Goal: Information Seeking & Learning: Learn about a topic

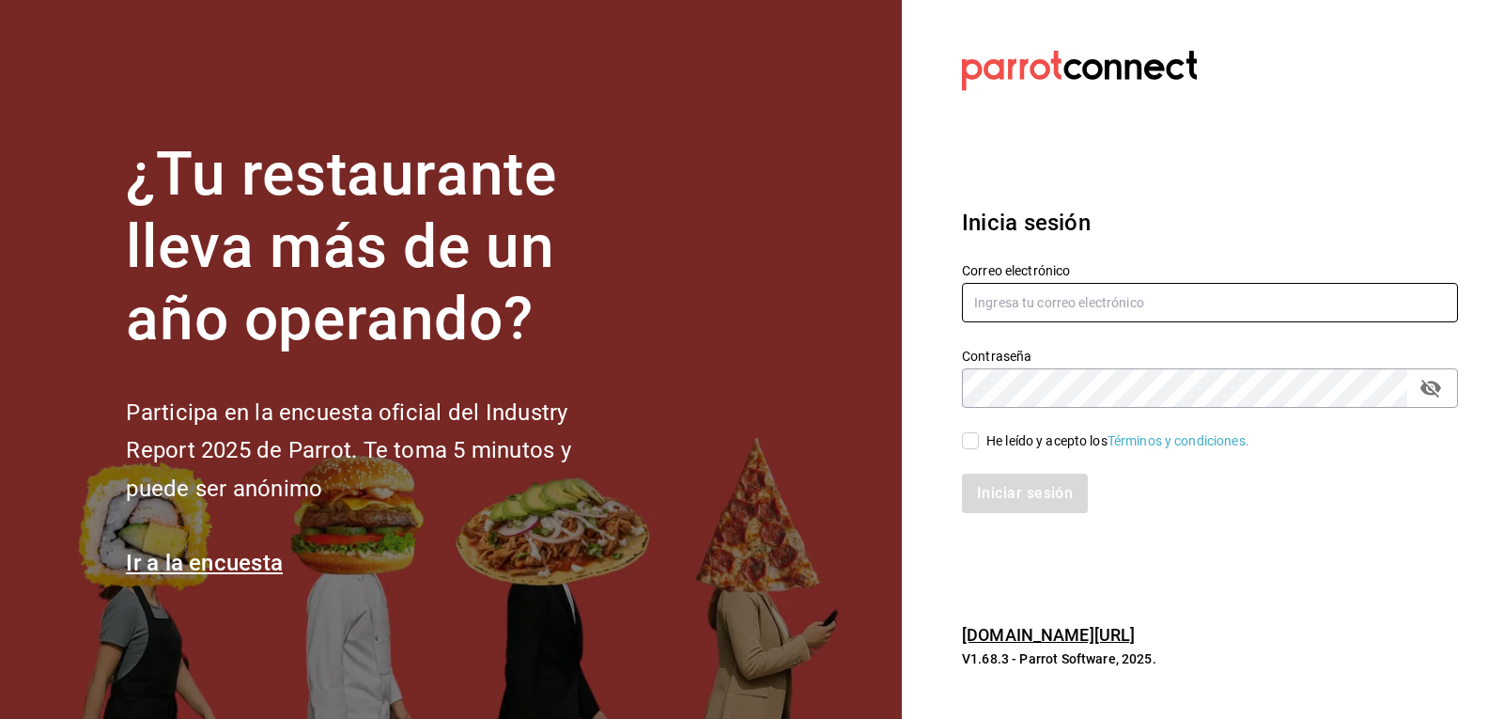
type input "josepalax90@gmail.com"
click at [970, 446] on input "He leído y acepto los Términos y condiciones." at bounding box center [970, 440] width 17 height 17
checkbox input "true"
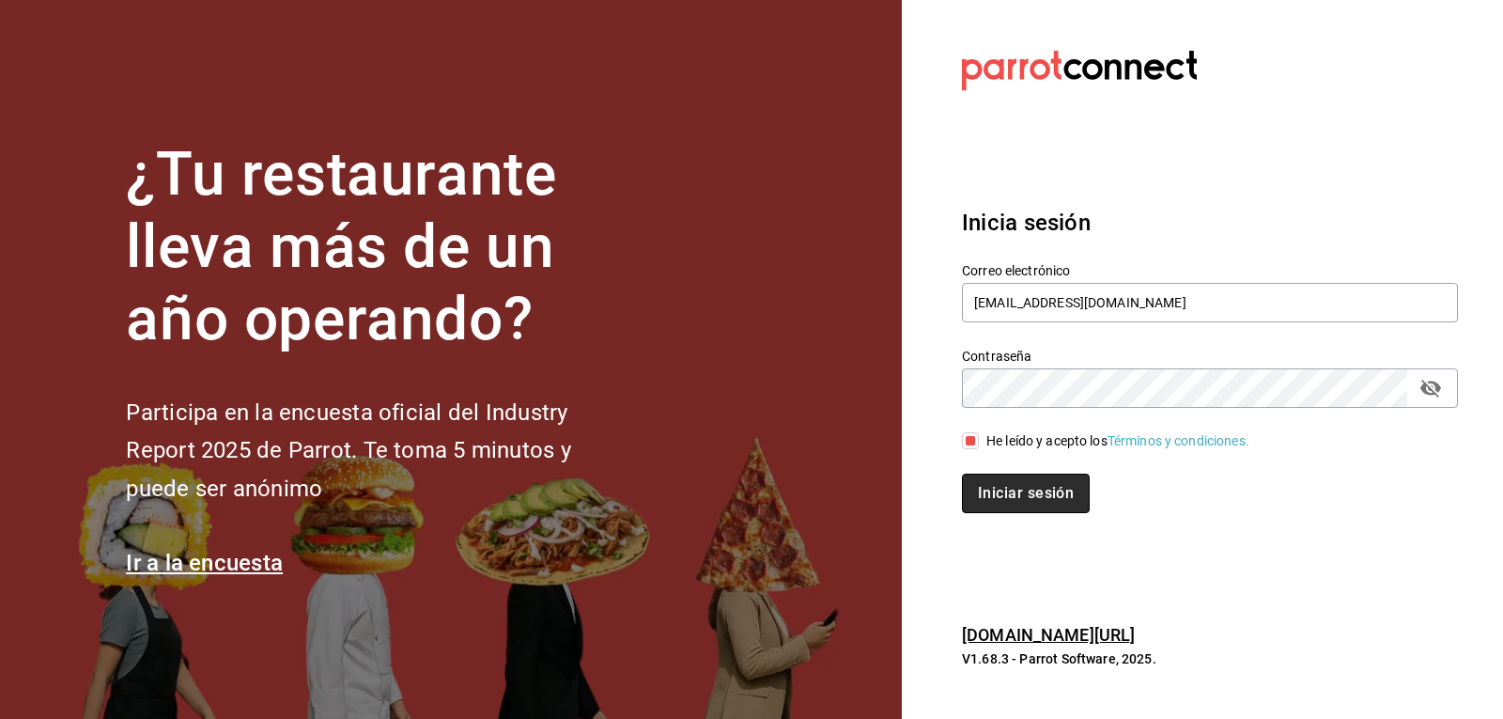
click at [984, 493] on button "Iniciar sesión" at bounding box center [1026, 493] width 128 height 39
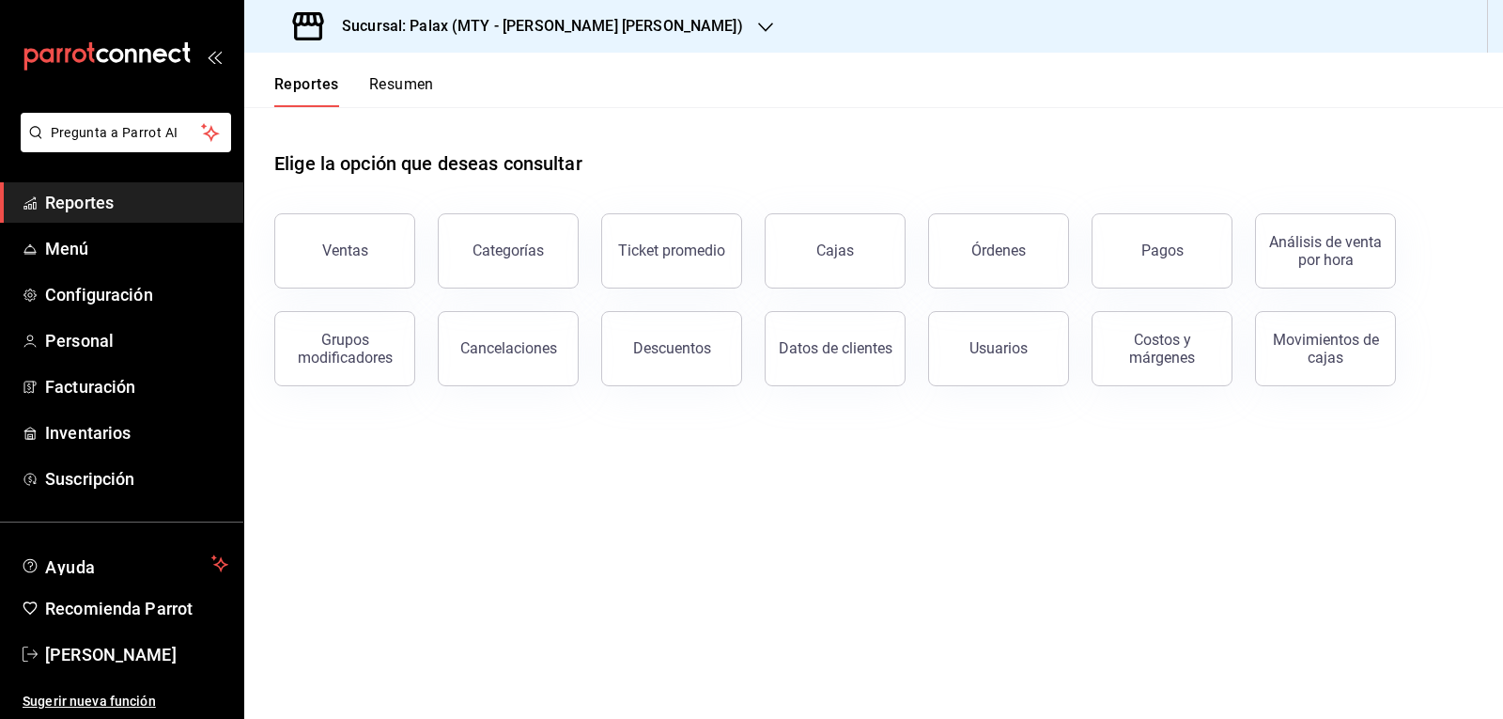
click at [758, 24] on icon "button" at bounding box center [765, 27] width 15 height 15
click at [758, 26] on icon "button" at bounding box center [765, 27] width 15 height 15
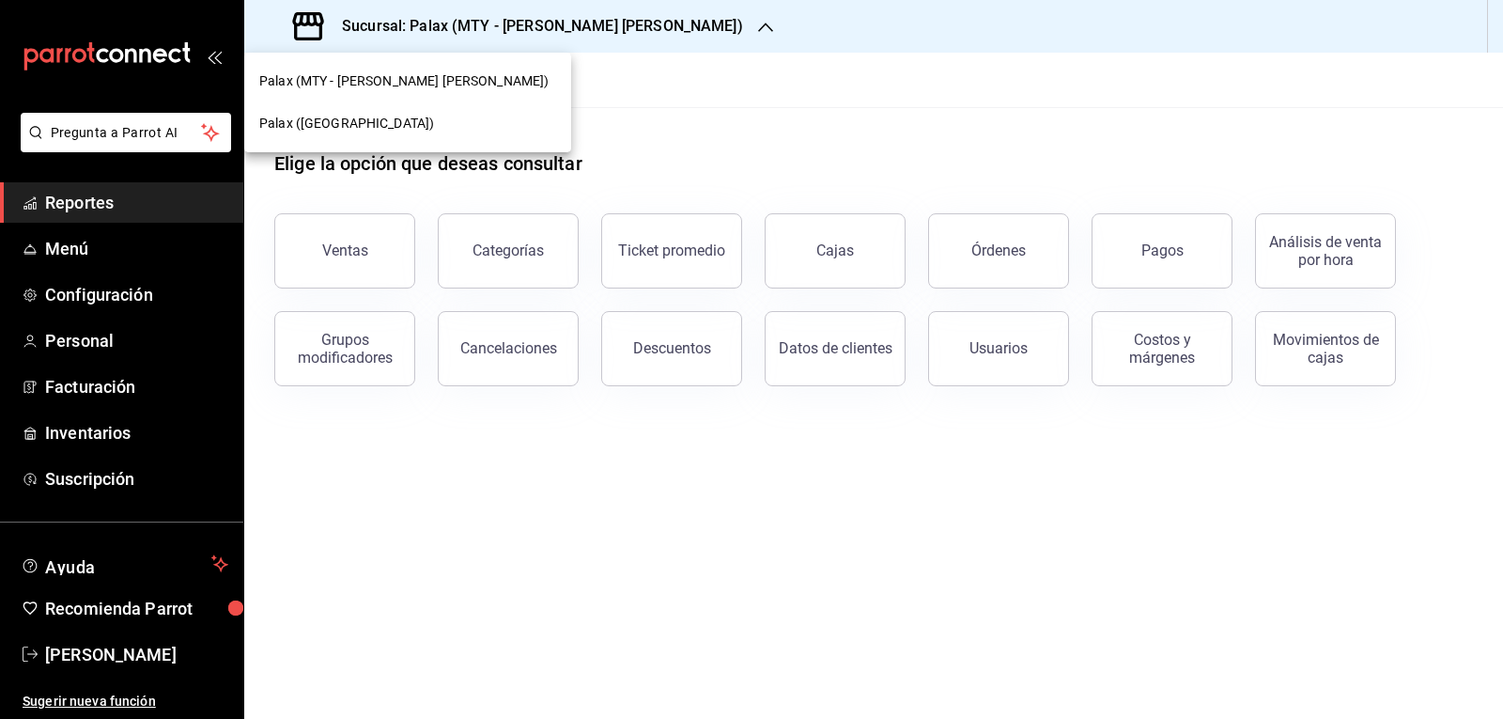
click at [367, 127] on span "Palax ([GEOGRAPHIC_DATA])" at bounding box center [346, 124] width 175 height 20
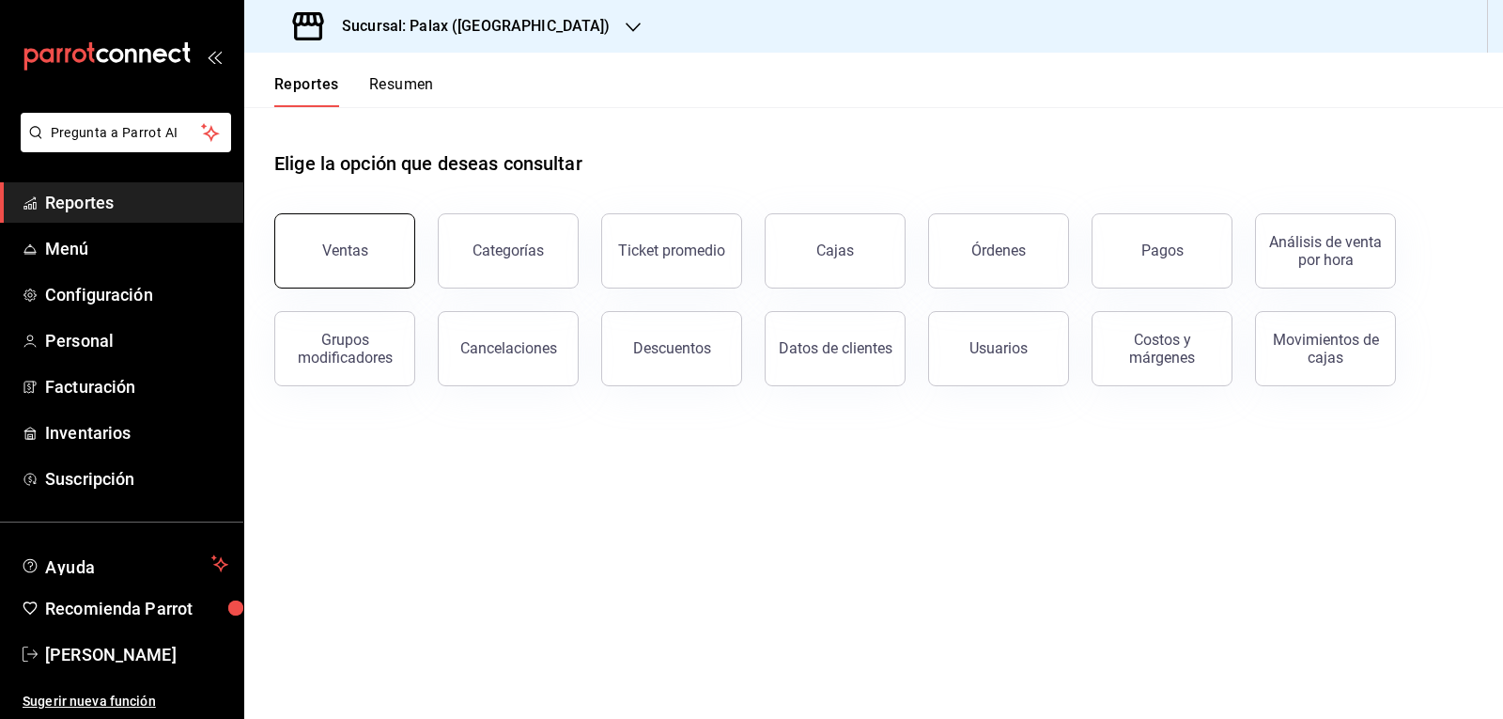
click at [304, 268] on button "Ventas" at bounding box center [344, 250] width 141 height 75
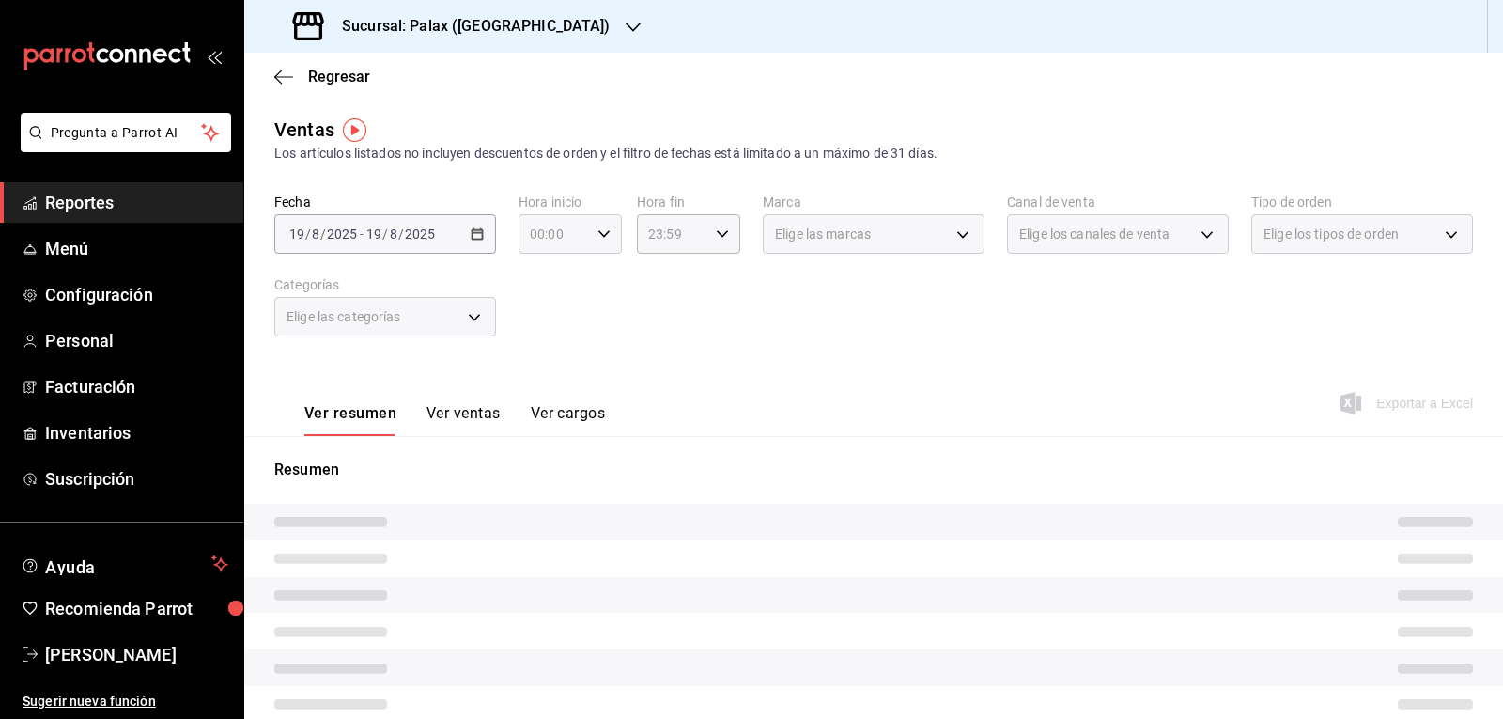
click at [598, 236] on \(Stroke\) "button" at bounding box center [603, 233] width 11 height 7
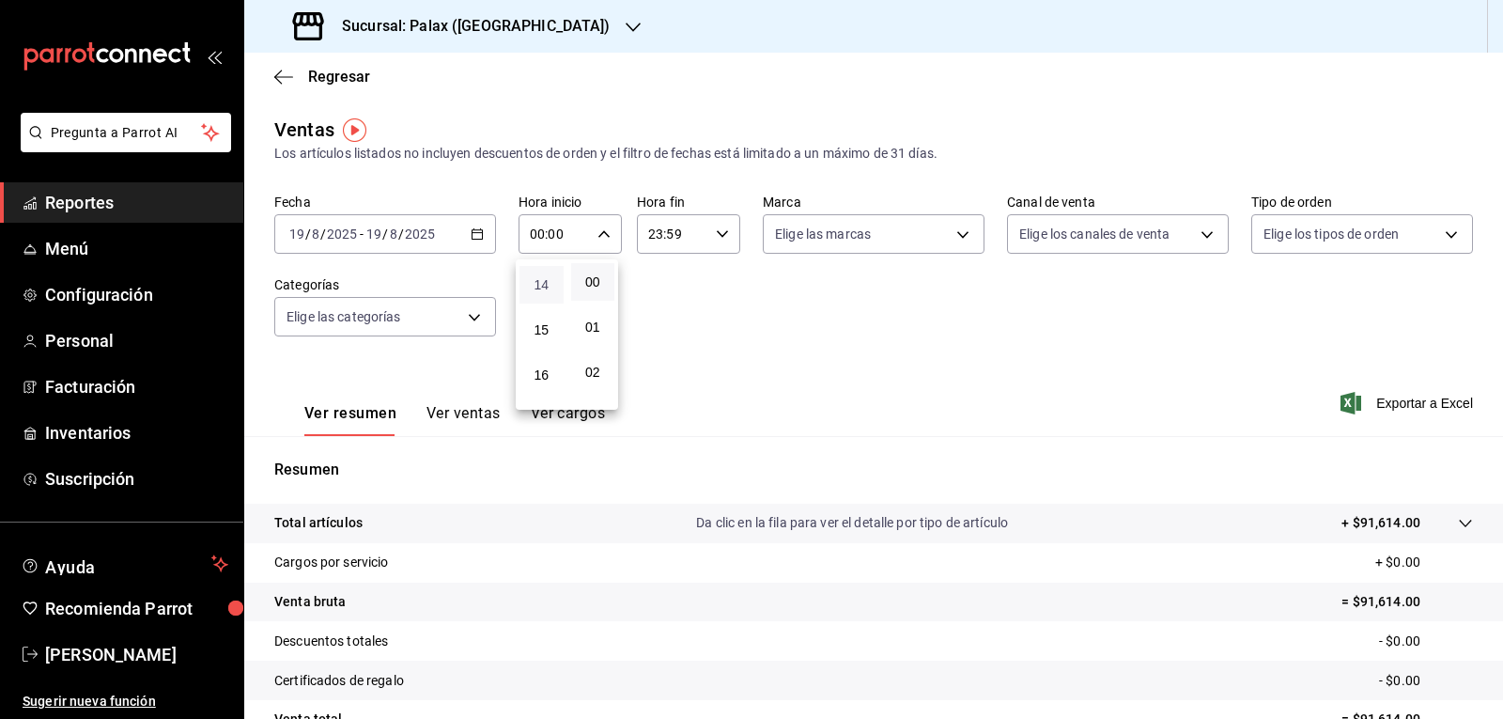
scroll to position [658, 0]
click at [543, 305] on span "15" at bounding box center [542, 300] width 22 height 15
type input "15:00"
click at [591, 287] on span "00" at bounding box center [593, 281] width 22 height 15
click at [713, 234] on div at bounding box center [751, 359] width 1503 height 719
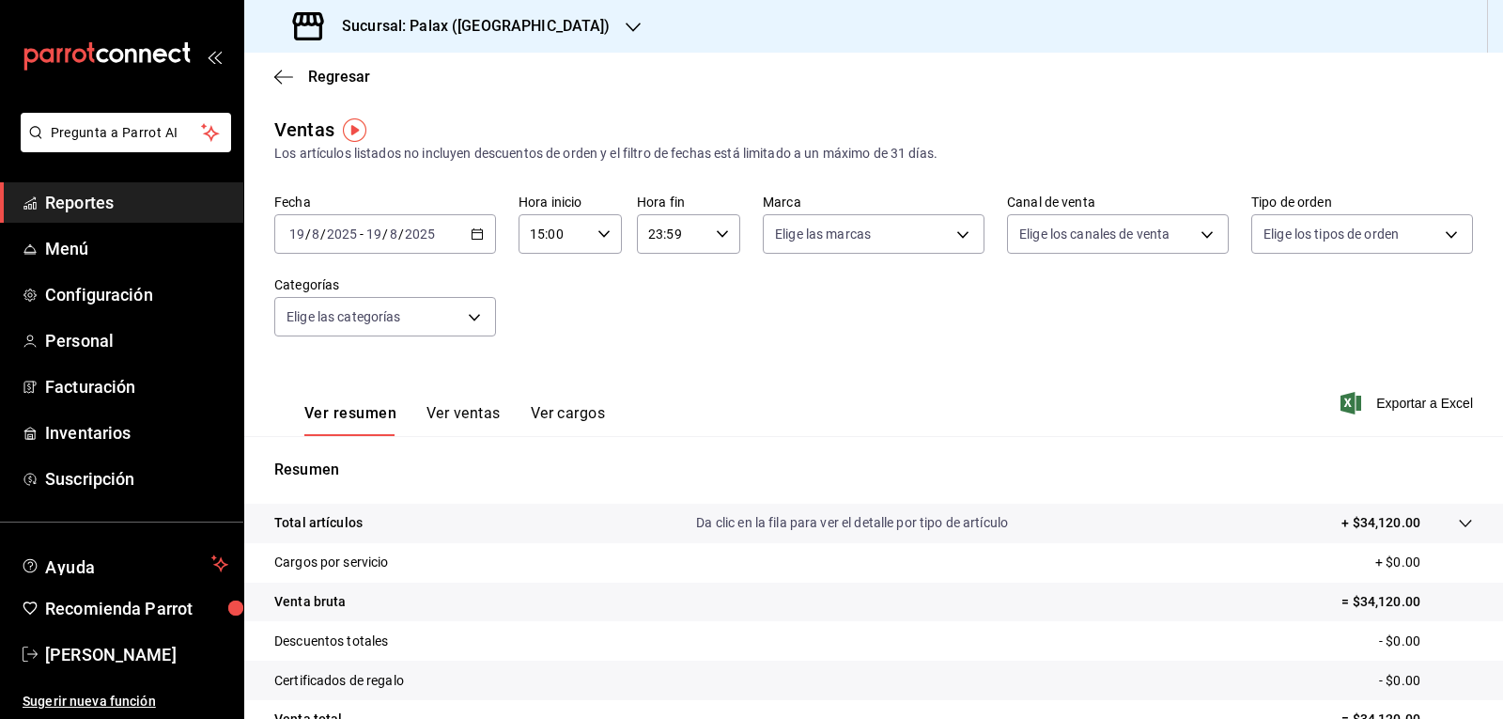
click at [716, 234] on icon "button" at bounding box center [722, 233] width 13 height 13
click at [657, 386] on span "23" at bounding box center [658, 387] width 22 height 15
click at [717, 280] on span "00" at bounding box center [710, 281] width 22 height 15
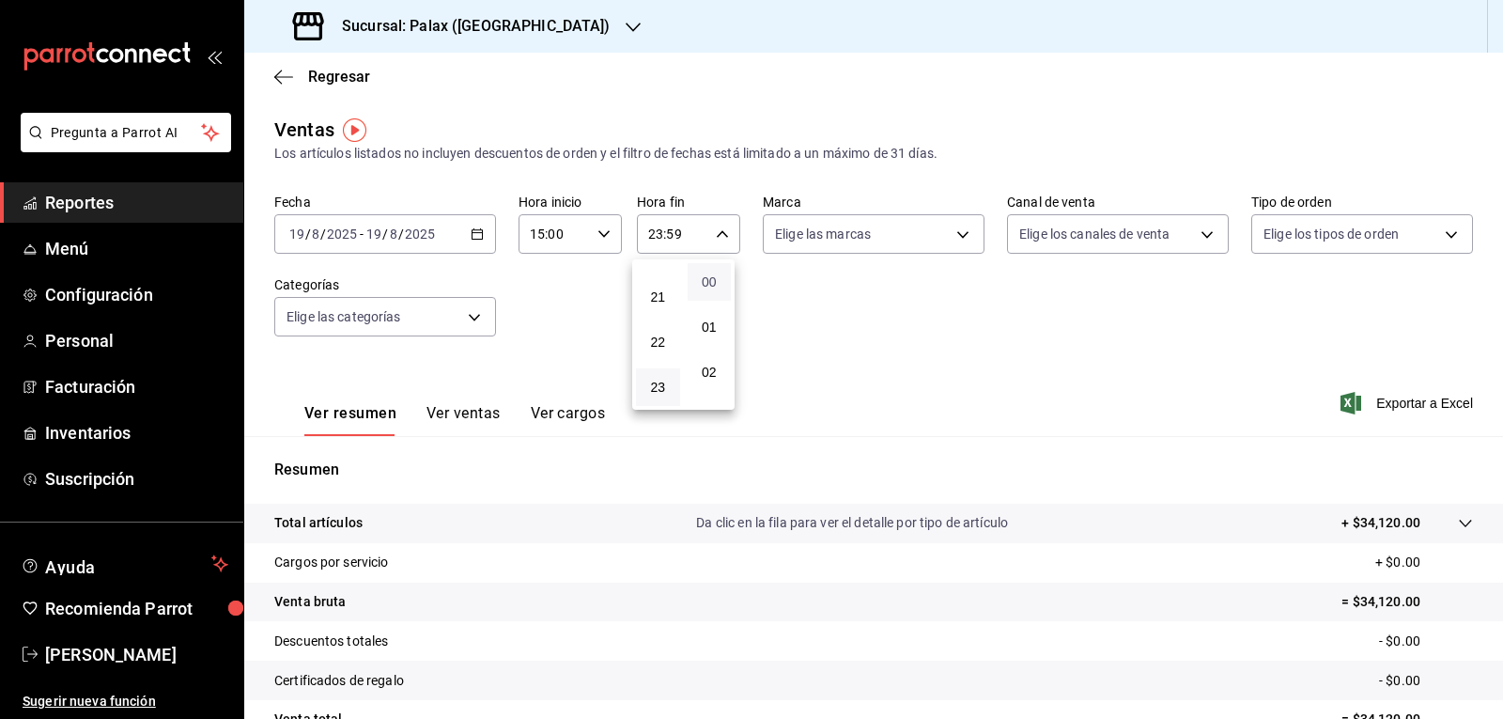
type input "23:00"
click at [951, 237] on div at bounding box center [751, 359] width 1503 height 719
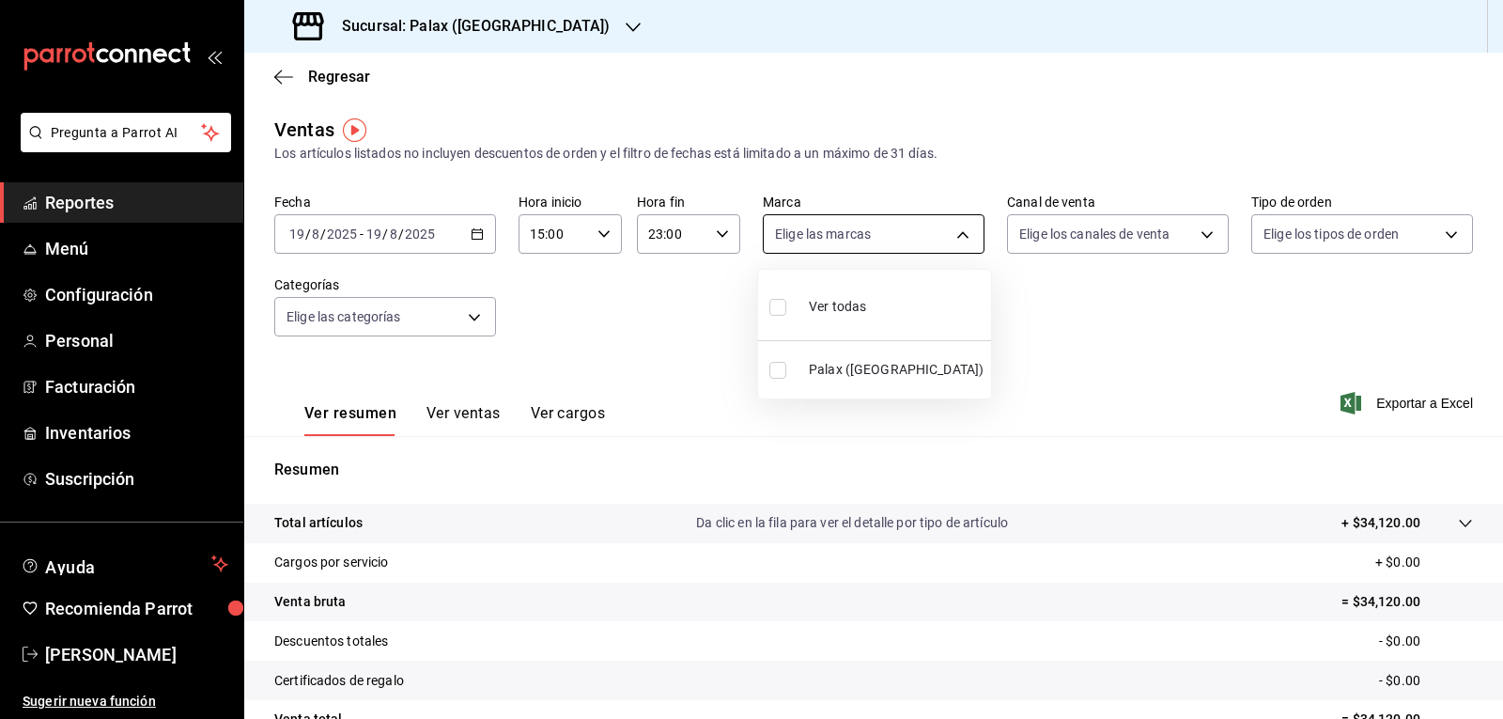
click at [955, 236] on body "Pregunta a Parrot AI Reportes Menú Configuración Personal Facturación Inventari…" at bounding box center [751, 359] width 1503 height 719
click at [775, 309] on input "checkbox" at bounding box center [777, 307] width 17 height 17
checkbox input "true"
type input "8510d572-c45f-4696-9a08-afbf2d111022"
checkbox input "true"
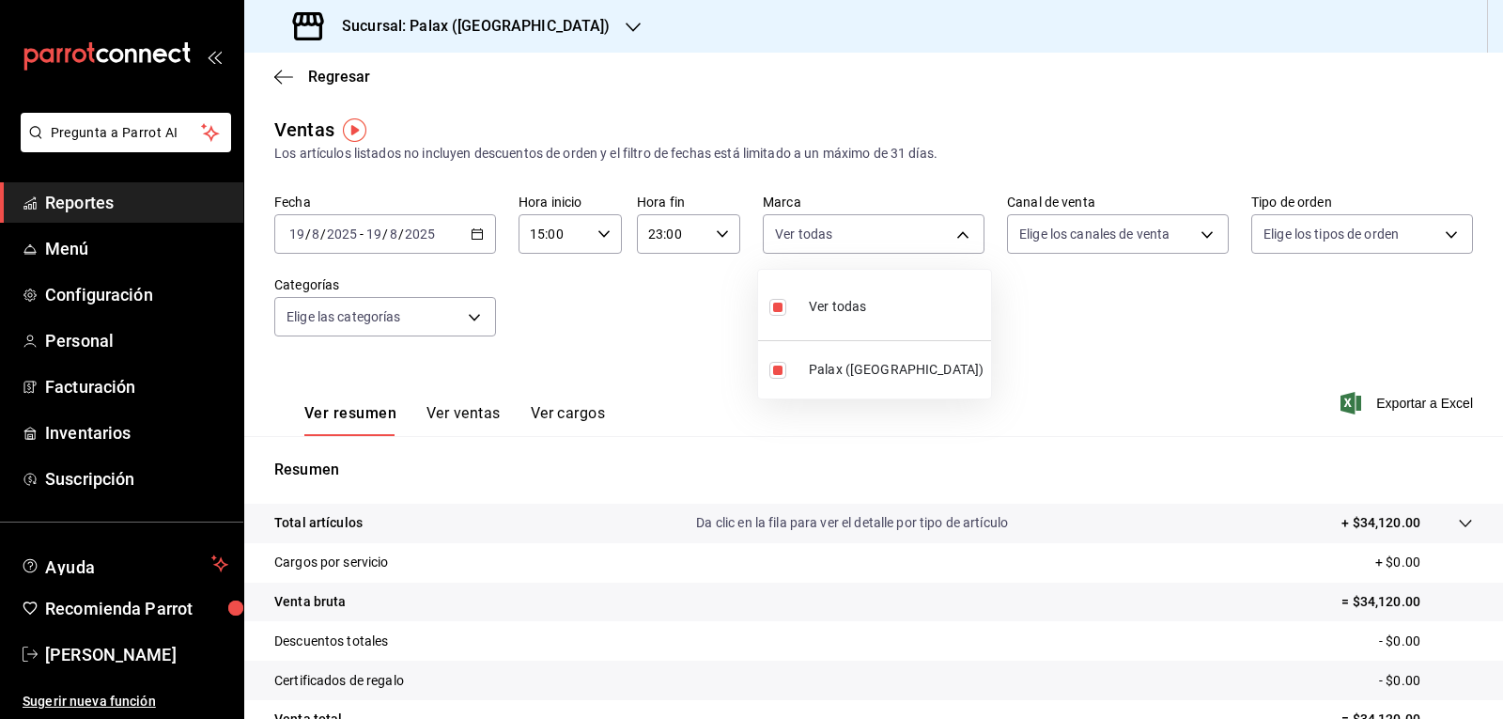
click at [1198, 237] on div at bounding box center [751, 359] width 1503 height 719
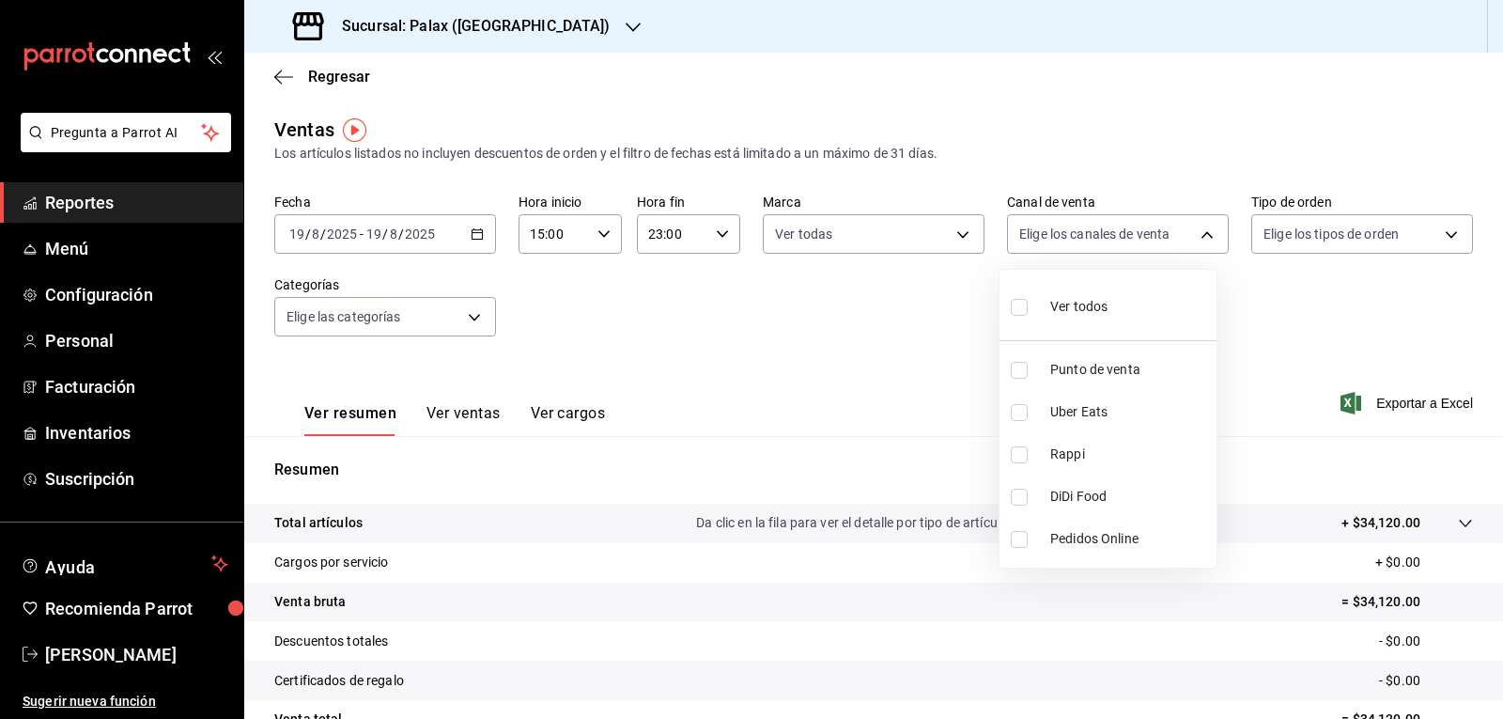
click at [1198, 237] on body "Pregunta a Parrot AI Reportes Menú Configuración Personal Facturación Inventari…" at bounding box center [751, 359] width 1503 height 719
click at [1023, 308] on input "checkbox" at bounding box center [1019, 307] width 17 height 17
checkbox input "true"
type input "PARROT,UBER_EATS,RAPPI,DIDI_FOOD,ONLINE"
checkbox input "true"
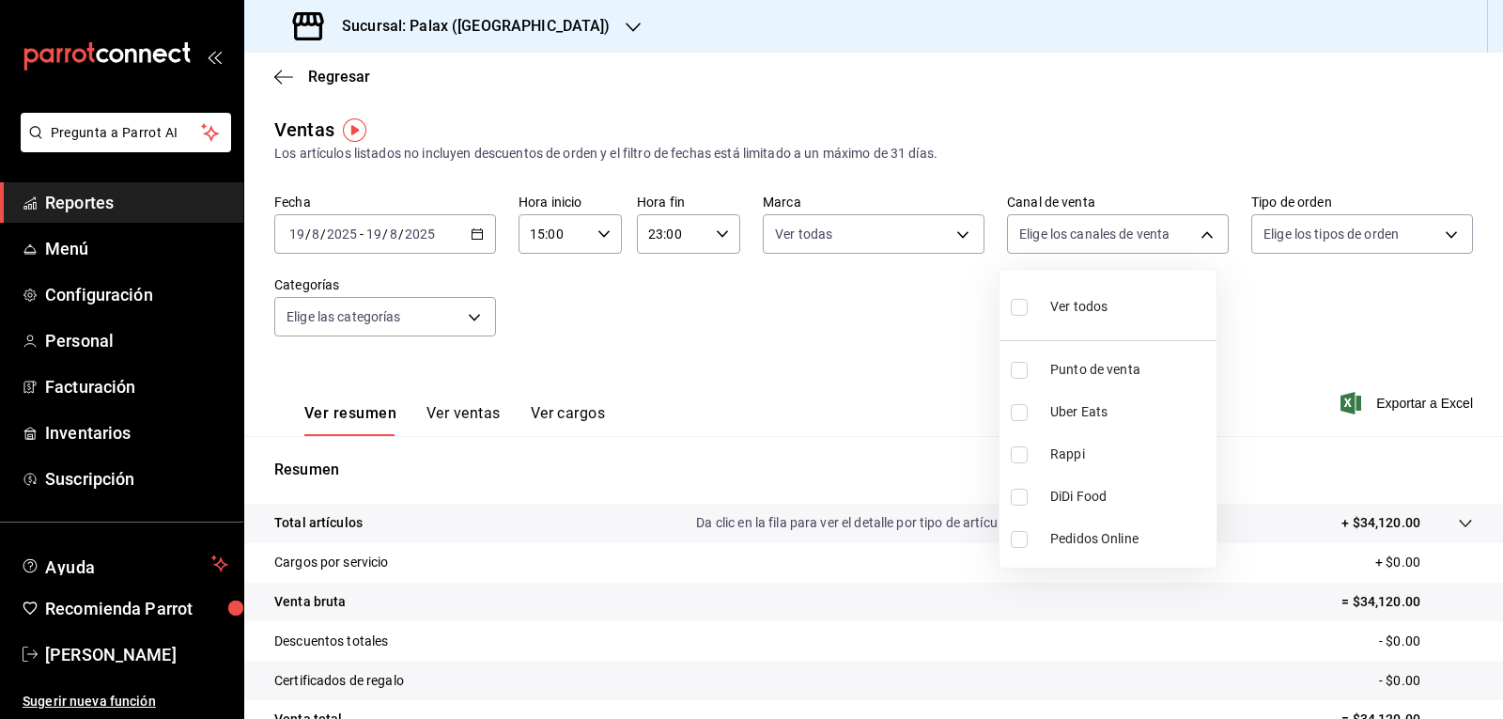
checkbox input "true"
click at [1437, 231] on div at bounding box center [751, 359] width 1503 height 719
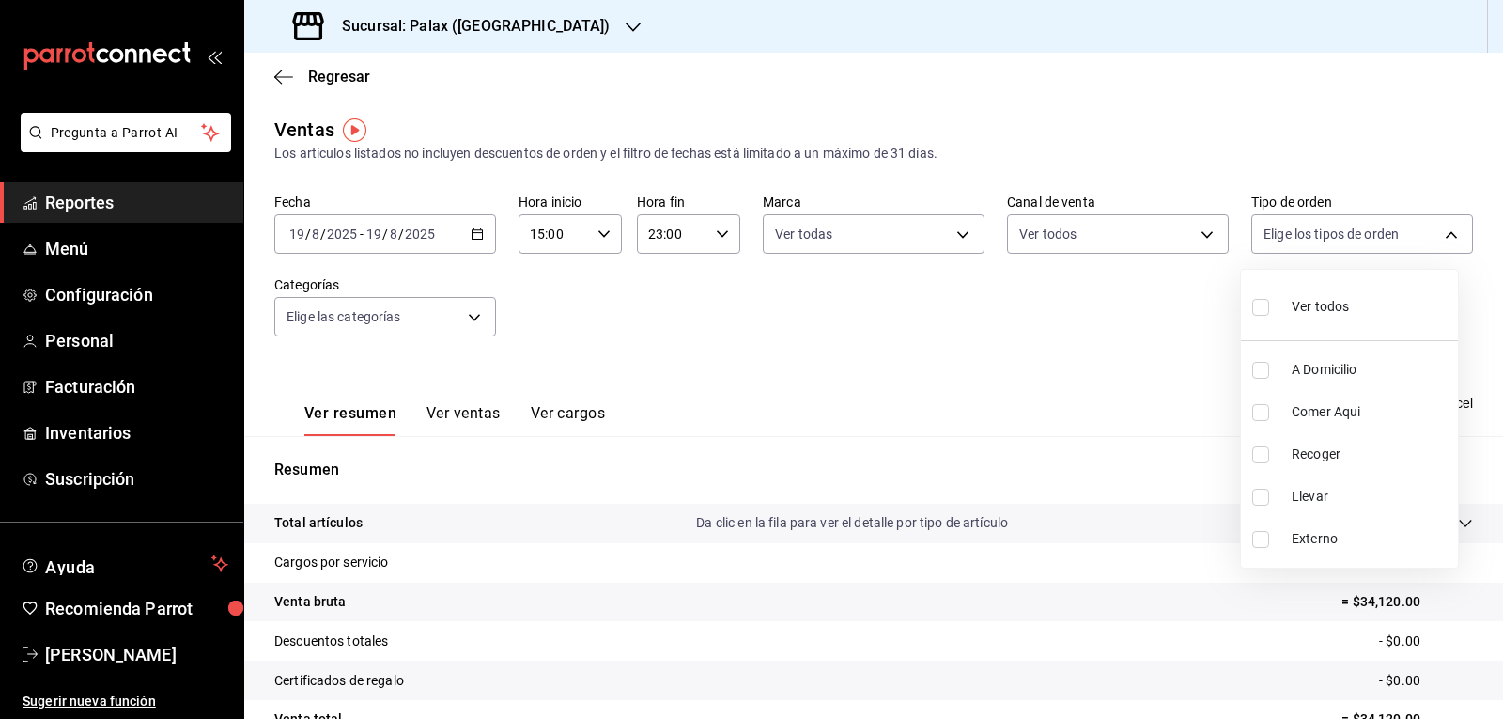
click at [1437, 231] on body "Pregunta a Parrot AI Reportes Menú Configuración Personal Facturación Inventari…" at bounding box center [751, 359] width 1503 height 719
click at [1259, 305] on input "checkbox" at bounding box center [1260, 307] width 17 height 17
checkbox input "true"
type input "6d325fbd-53e7-4f6b-8d89-6356796c0e8d,b8c2ff7f-0c1f-4fef-80cf-bc155c6bbc3b,a732b…"
checkbox input "true"
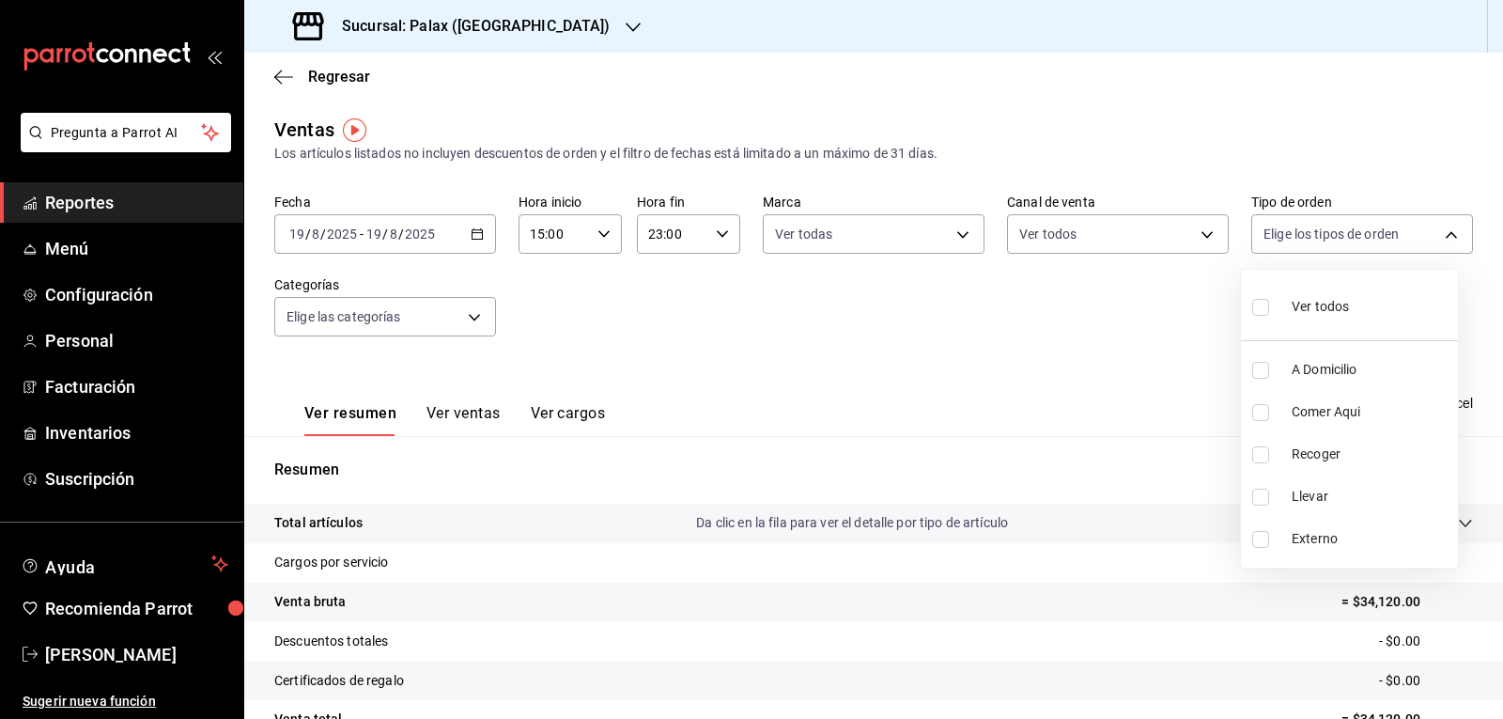
checkbox input "true"
click at [467, 315] on div at bounding box center [751, 359] width 1503 height 719
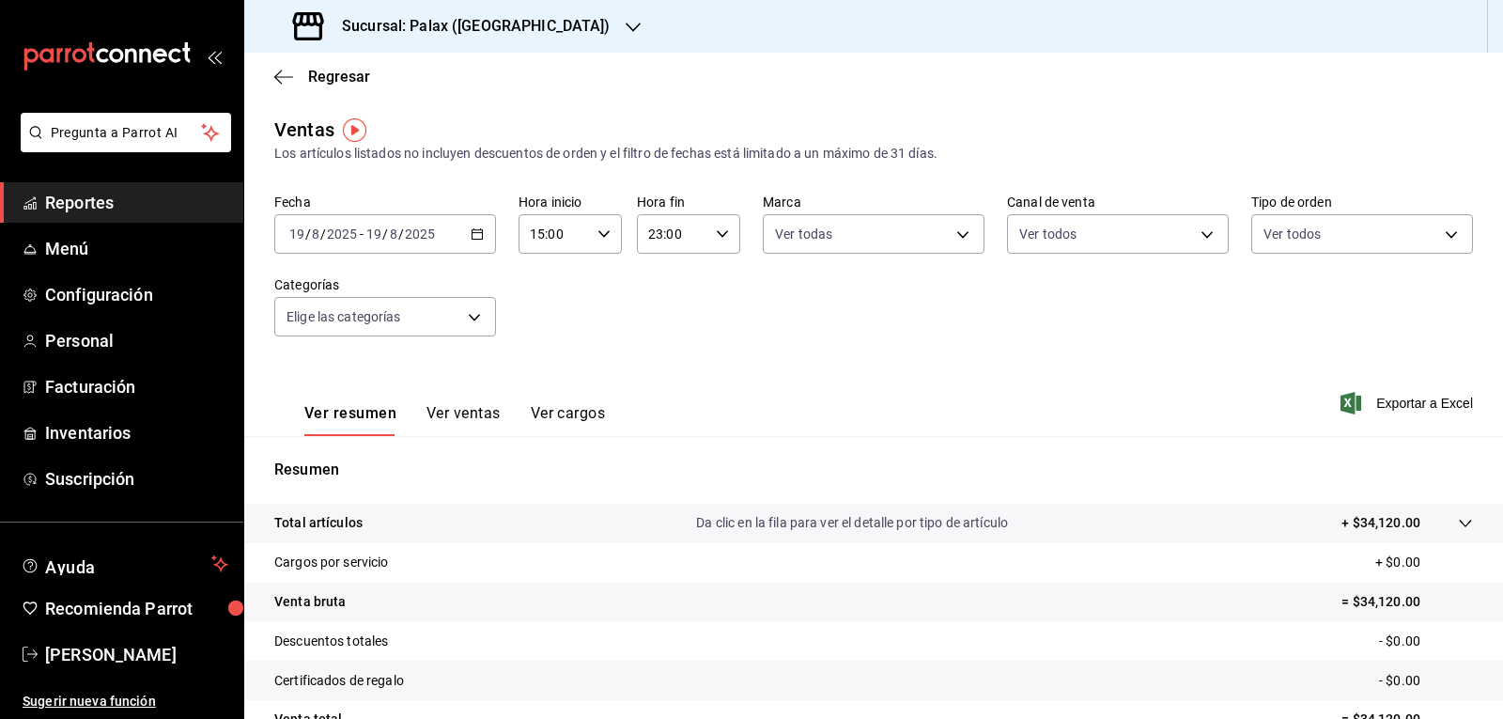
click at [467, 315] on body "Pregunta a Parrot AI Reportes Menú Configuración Personal Facturación Inventari…" at bounding box center [751, 359] width 1503 height 719
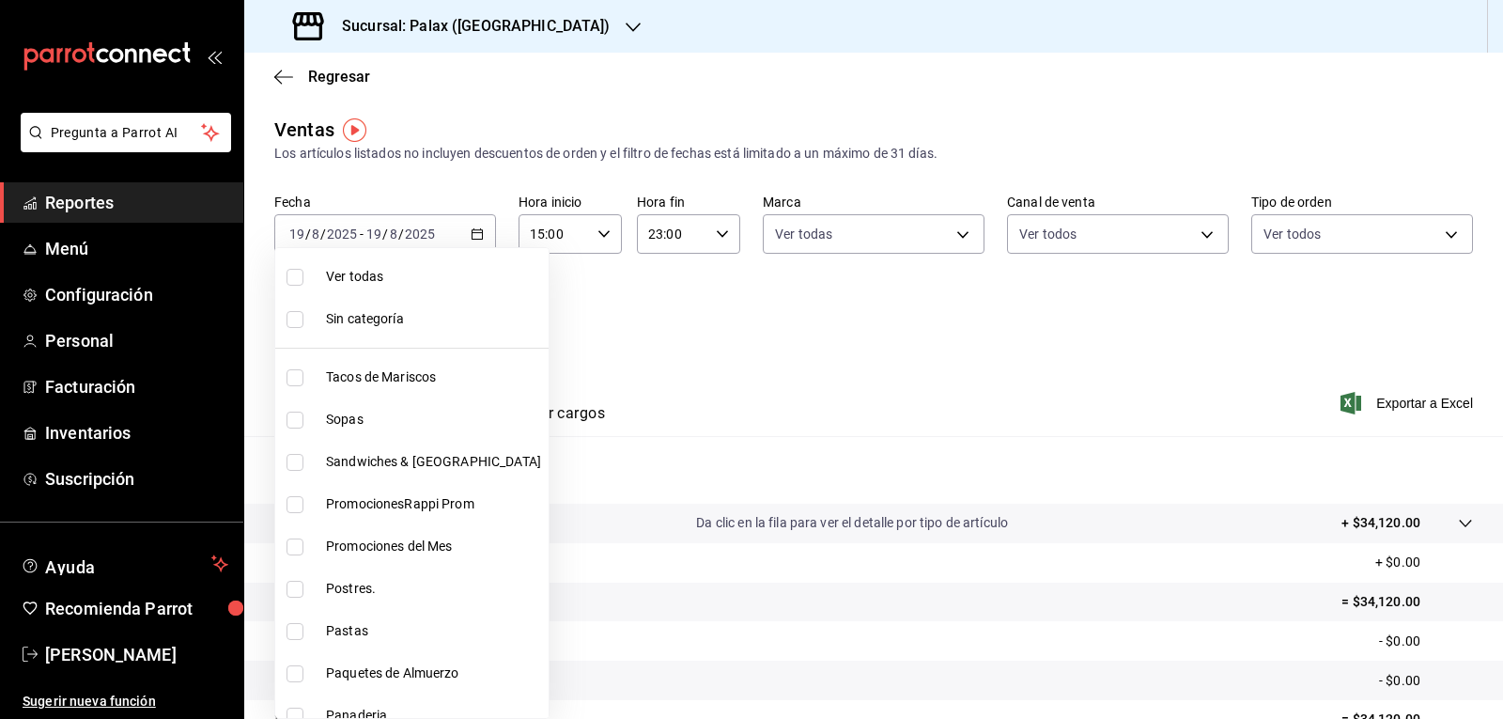
click at [301, 545] on input "checkbox" at bounding box center [295, 546] width 17 height 17
checkbox input "true"
type input "e3a7d4a2-e7c5-4f8c-a0a8-f604c2e2d742"
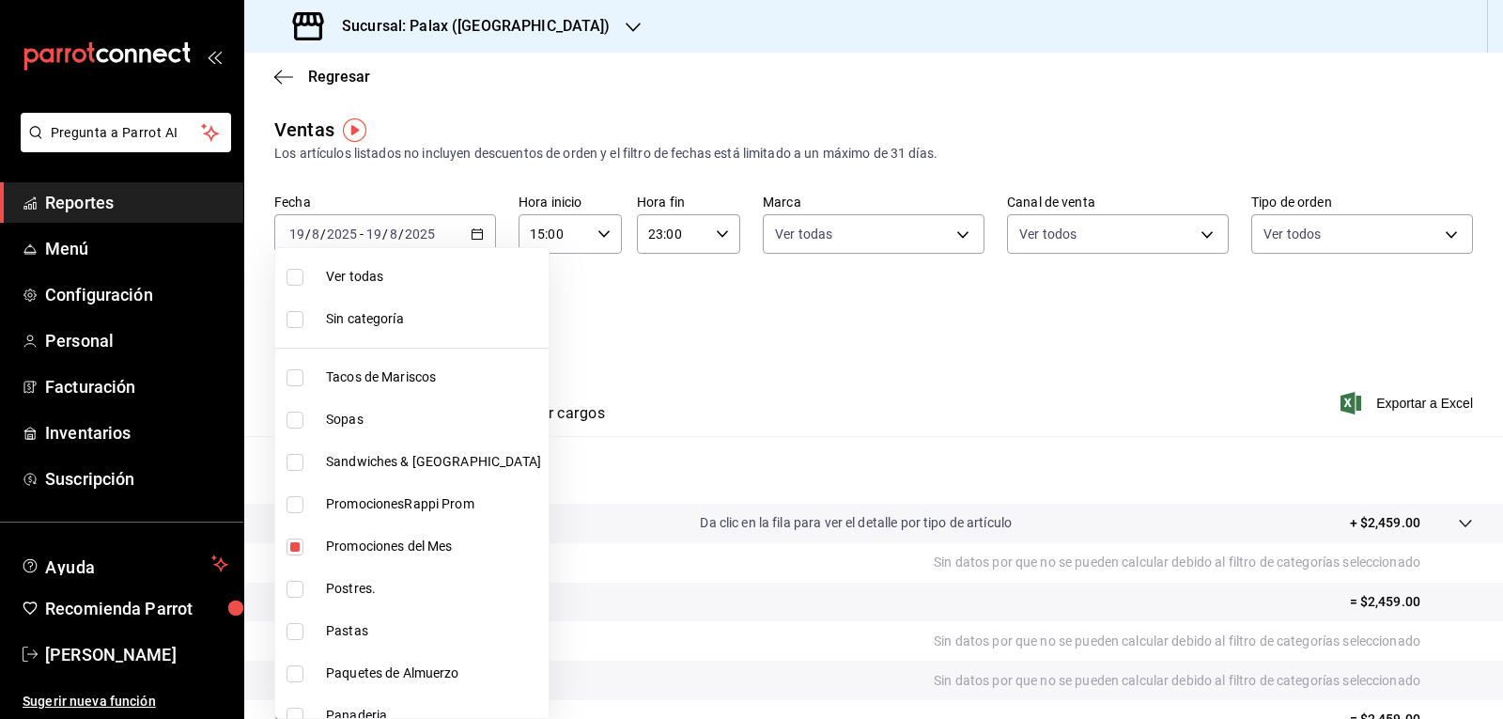
click at [294, 587] on input "checkbox" at bounding box center [295, 589] width 17 height 17
checkbox input "true"
type input "e3a7d4a2-e7c5-4f8c-a0a8-f604c2e2d742,5f074bd3-619d-4e10-94fa-620713841d38"
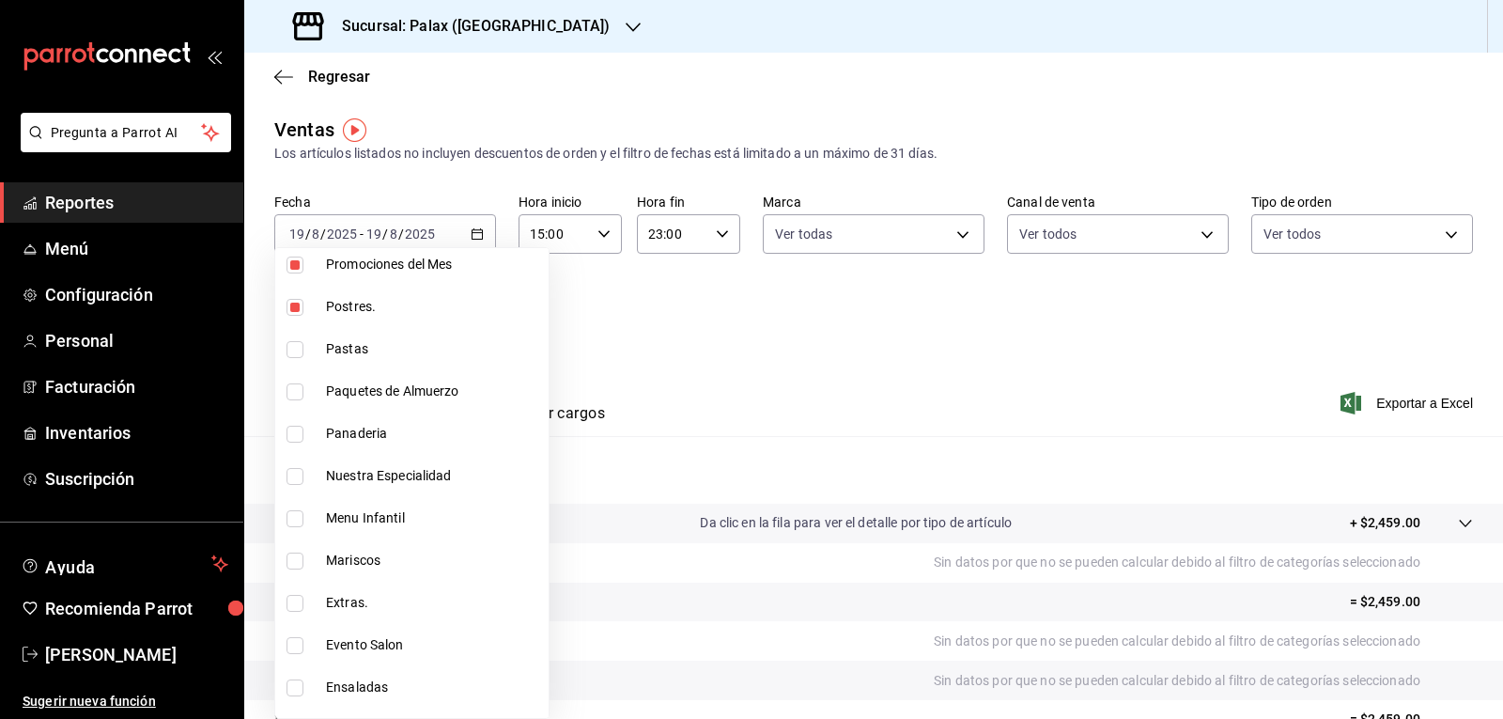
scroll to position [376, 0]
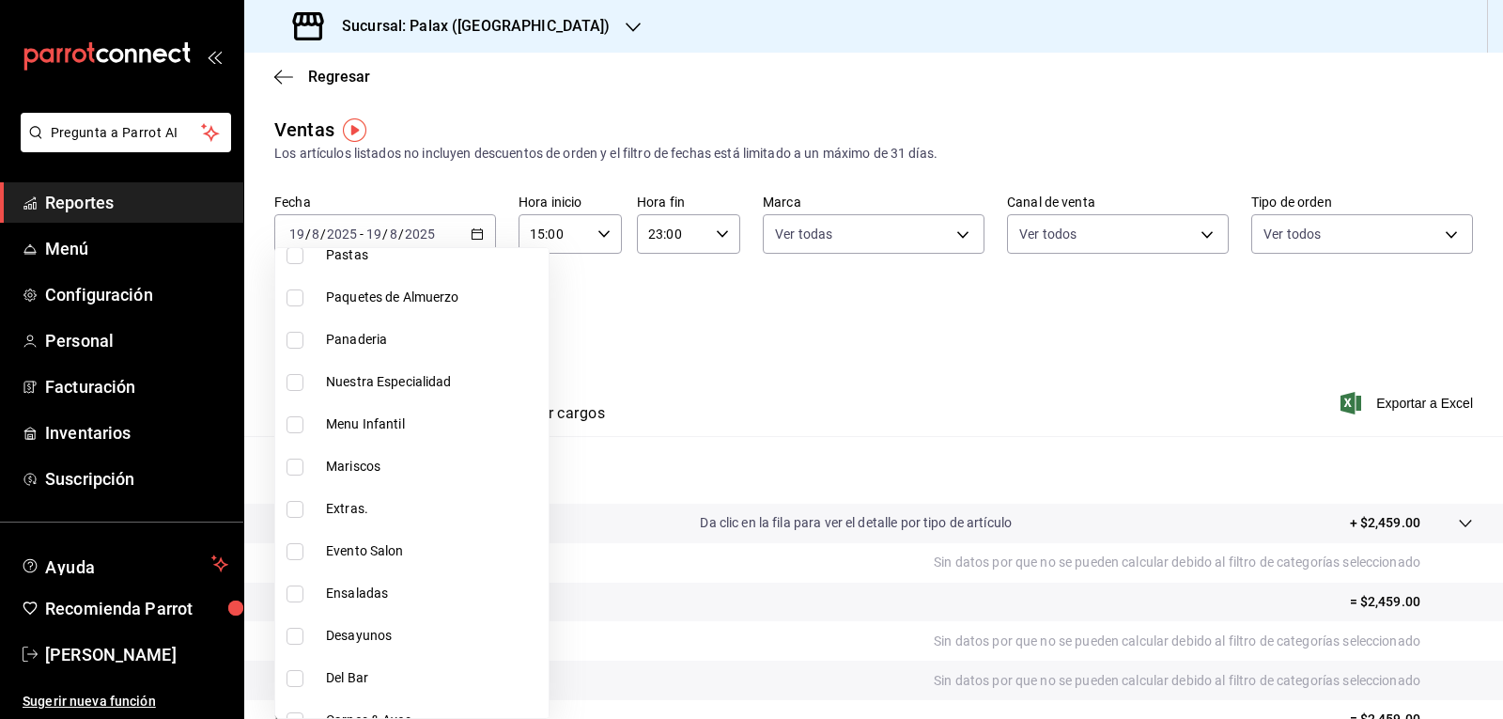
click at [292, 340] on input "checkbox" at bounding box center [295, 340] width 17 height 17
checkbox input "true"
type input "e3a7d4a2-e7c5-4f8c-a0a8-f604c2e2d742,5f074bd3-619d-4e10-94fa-620713841d38,90d14…"
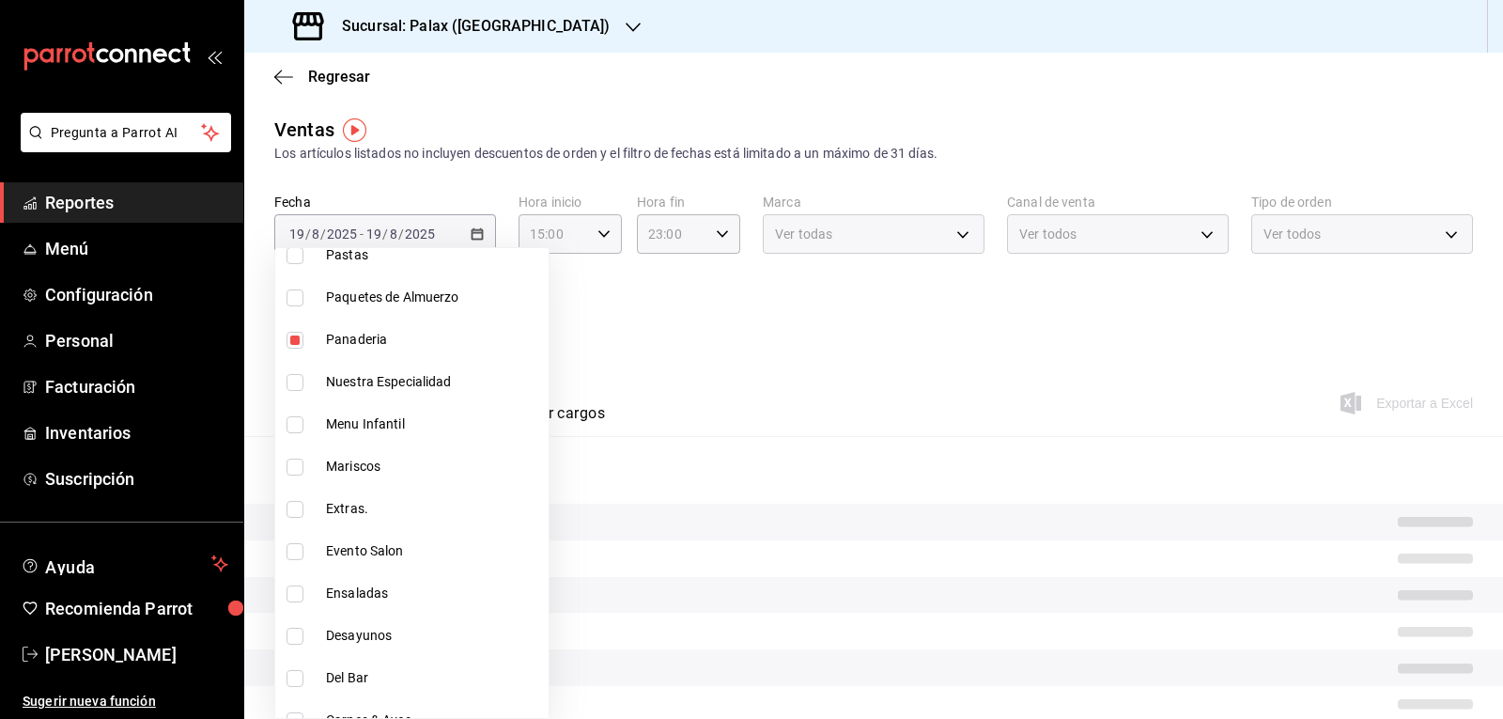
click at [296, 382] on input "checkbox" at bounding box center [295, 382] width 17 height 17
checkbox input "true"
type input "e3a7d4a2-e7c5-4f8c-a0a8-f604c2e2d742,5f074bd3-619d-4e10-94fa-620713841d38,90d14…"
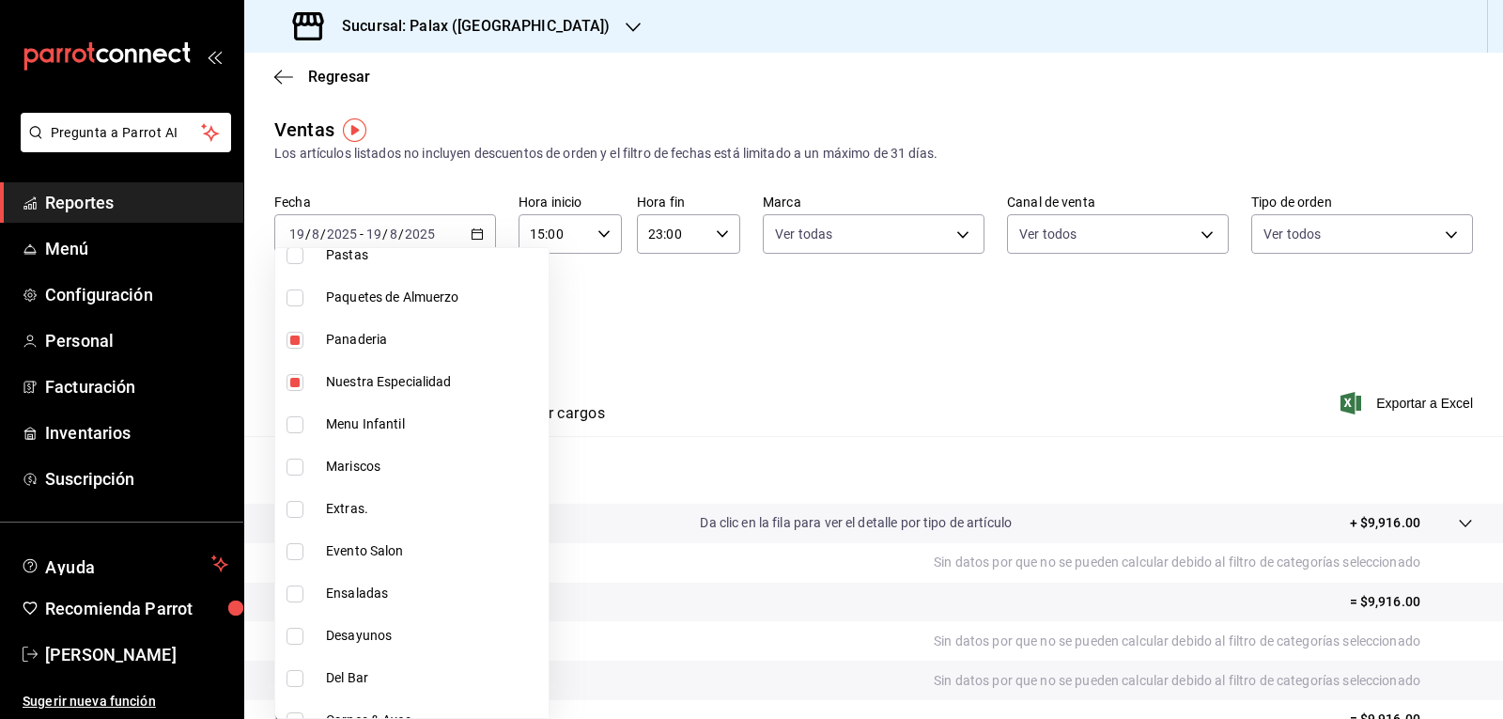
click at [297, 682] on input "checkbox" at bounding box center [295, 678] width 17 height 17
checkbox input "true"
type input "e3a7d4a2-e7c5-4f8c-a0a8-f604c2e2d742,5f074bd3-619d-4e10-94fa-620713841d38,90d14…"
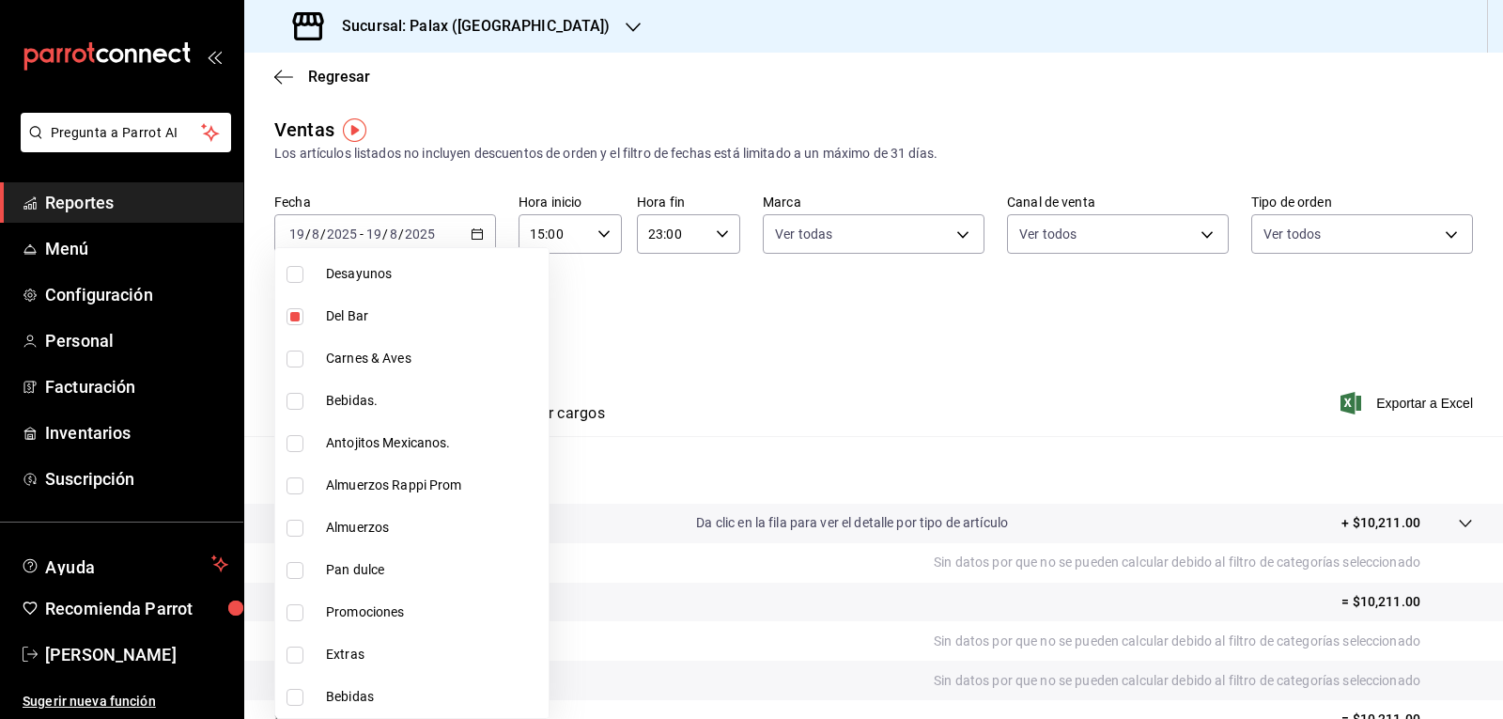
scroll to position [752, 0]
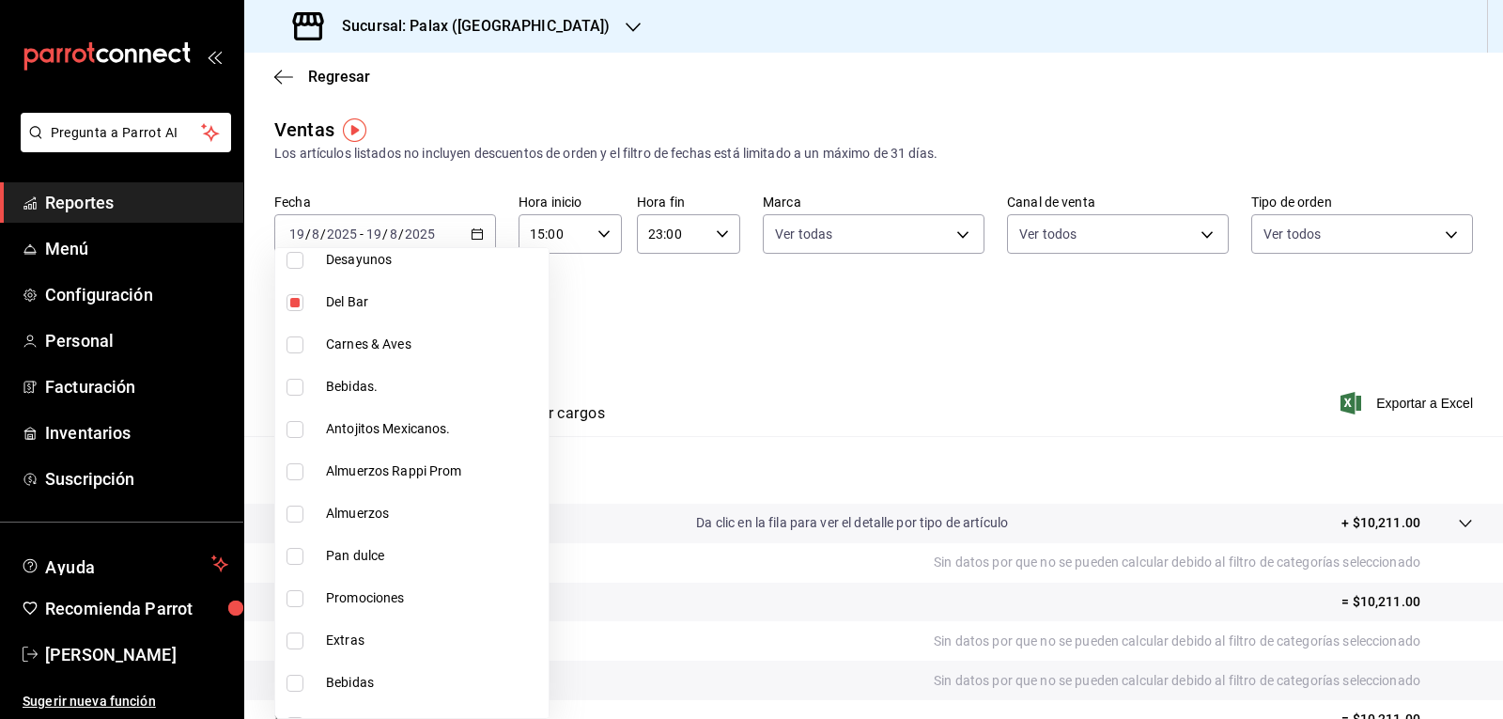
click at [293, 391] on input "checkbox" at bounding box center [295, 387] width 17 height 17
checkbox input "true"
type input "e3a7d4a2-e7c5-4f8c-a0a8-f604c2e2d742,5f074bd3-619d-4e10-94fa-620713841d38,90d14…"
click at [290, 431] on input "checkbox" at bounding box center [295, 429] width 17 height 17
checkbox input "true"
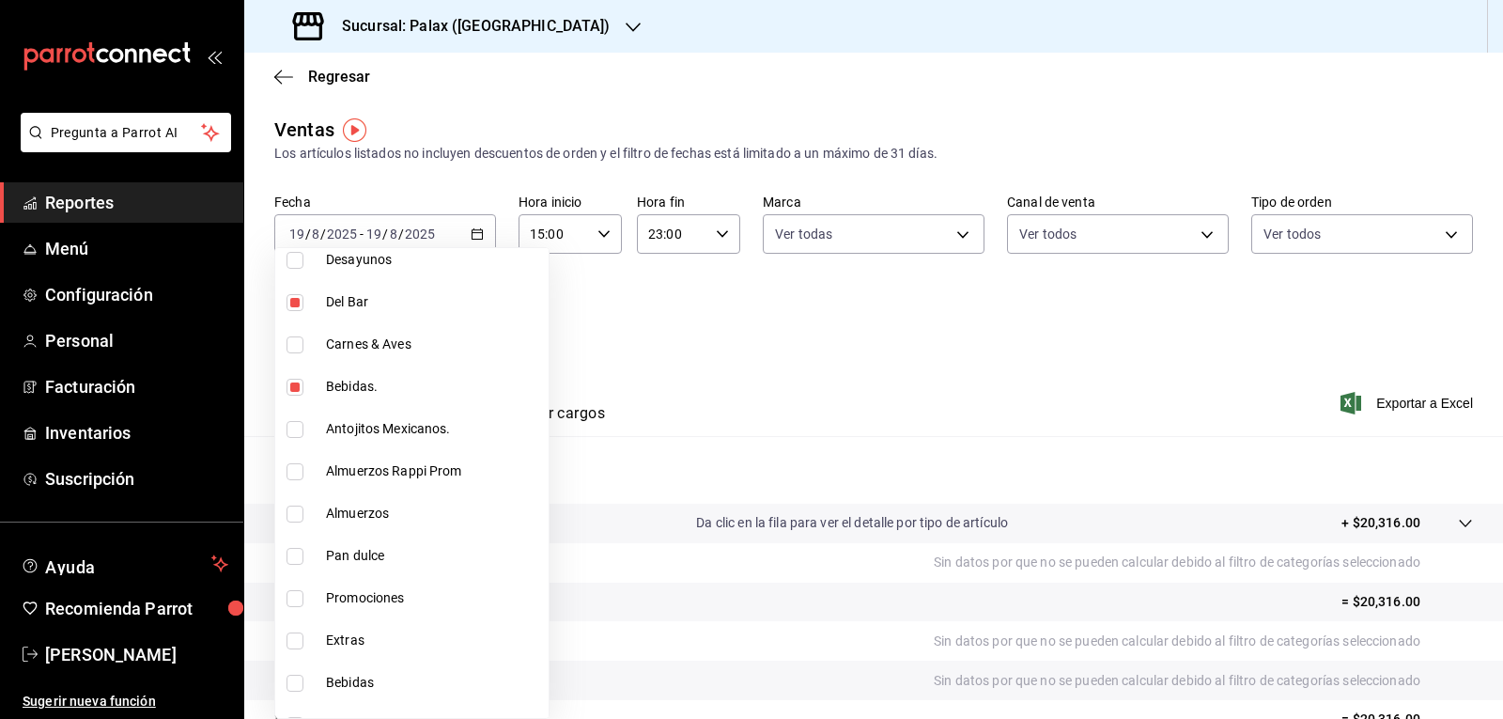
type input "e3a7d4a2-e7c5-4f8c-a0a8-f604c2e2d742,5f074bd3-619d-4e10-94fa-620713841d38,90d14…"
click at [296, 556] on input "checkbox" at bounding box center [295, 556] width 17 height 17
checkbox input "true"
type input "e3a7d4a2-e7c5-4f8c-a0a8-f604c2e2d742,5f074bd3-619d-4e10-94fa-620713841d38,90d14…"
click at [292, 600] on input "checkbox" at bounding box center [295, 598] width 17 height 17
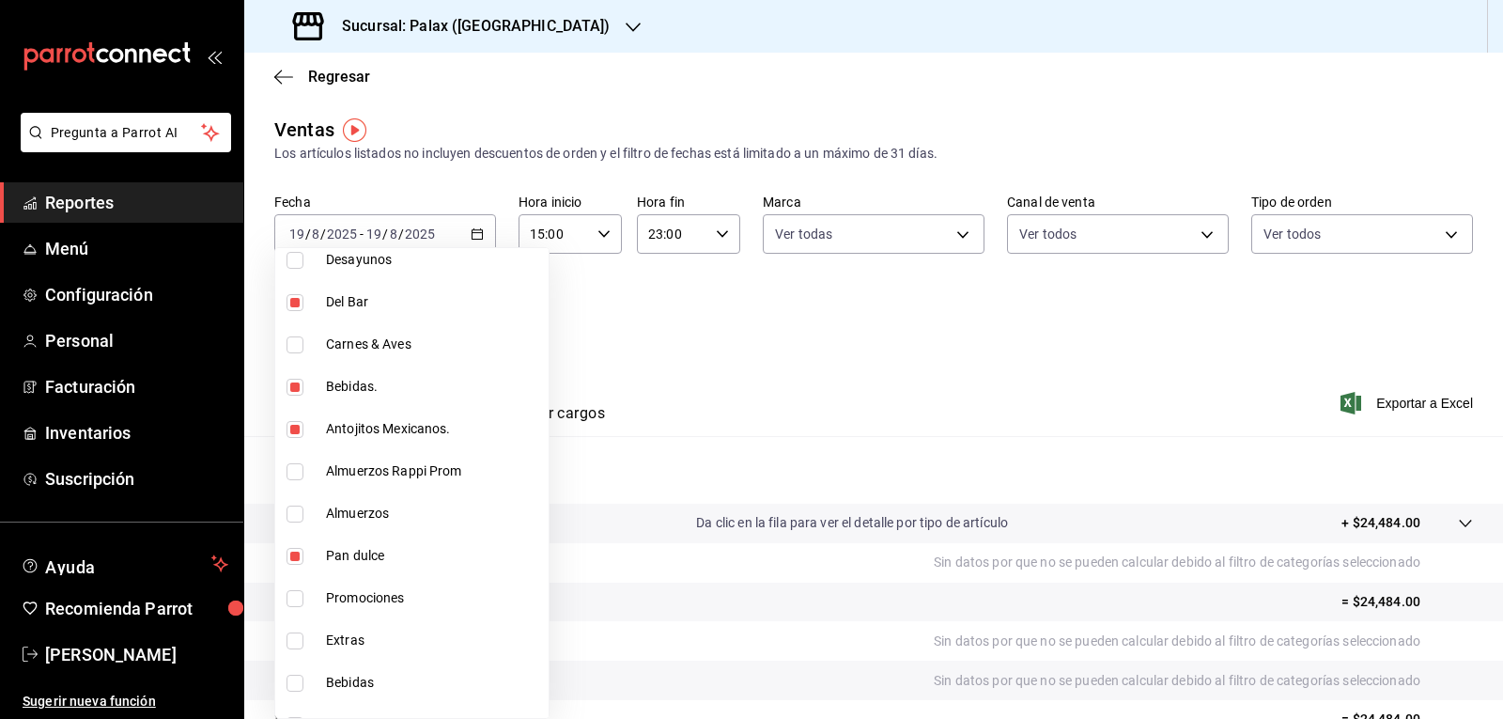
checkbox input "true"
type input "e3a7d4a2-e7c5-4f8c-a0a8-f604c2e2d742,5f074bd3-619d-4e10-94fa-620713841d38,90d14…"
click at [296, 688] on input "checkbox" at bounding box center [295, 683] width 17 height 17
checkbox input "true"
type input "e3a7d4a2-e7c5-4f8c-a0a8-f604c2e2d742,5f074bd3-619d-4e10-94fa-620713841d38,90d14…"
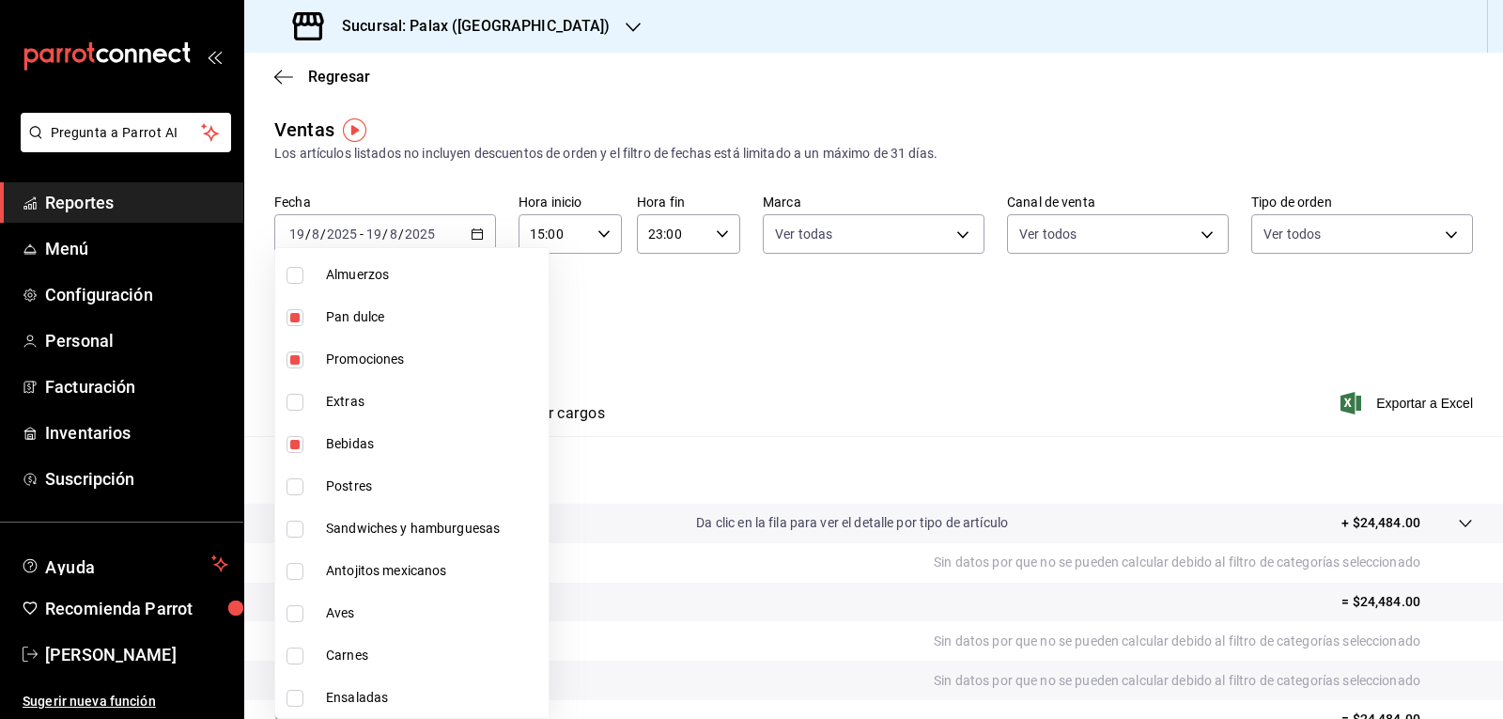
scroll to position [1033, 0]
click at [292, 442] on input "checkbox" at bounding box center [295, 443] width 17 height 17
checkbox input "true"
type input "e3a7d4a2-e7c5-4f8c-a0a8-f604c2e2d742,5f074bd3-619d-4e10-94fa-620713841d38,90d14…"
click at [291, 531] on input "checkbox" at bounding box center [295, 528] width 17 height 17
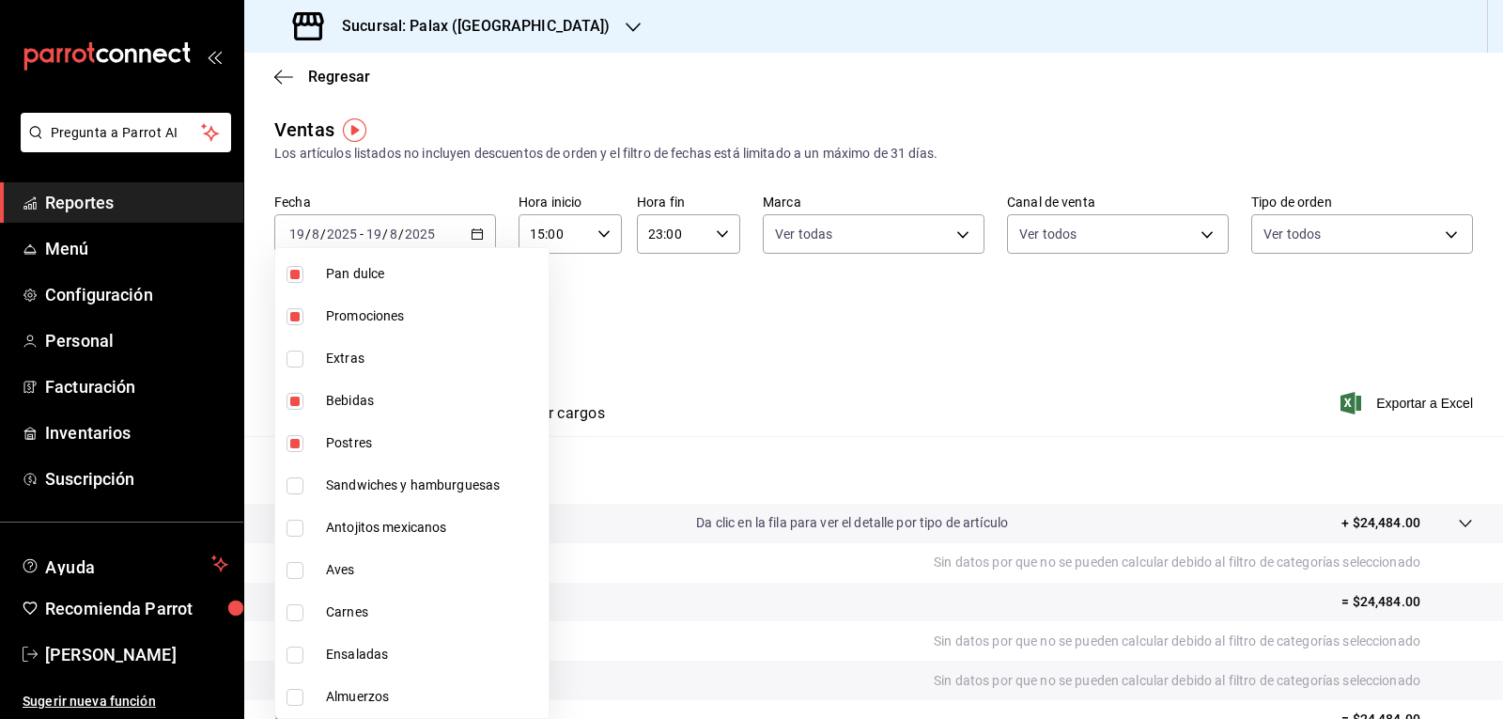
checkbox input "true"
type input "e3a7d4a2-e7c5-4f8c-a0a8-f604c2e2d742,5f074bd3-619d-4e10-94fa-620713841d38,90d14…"
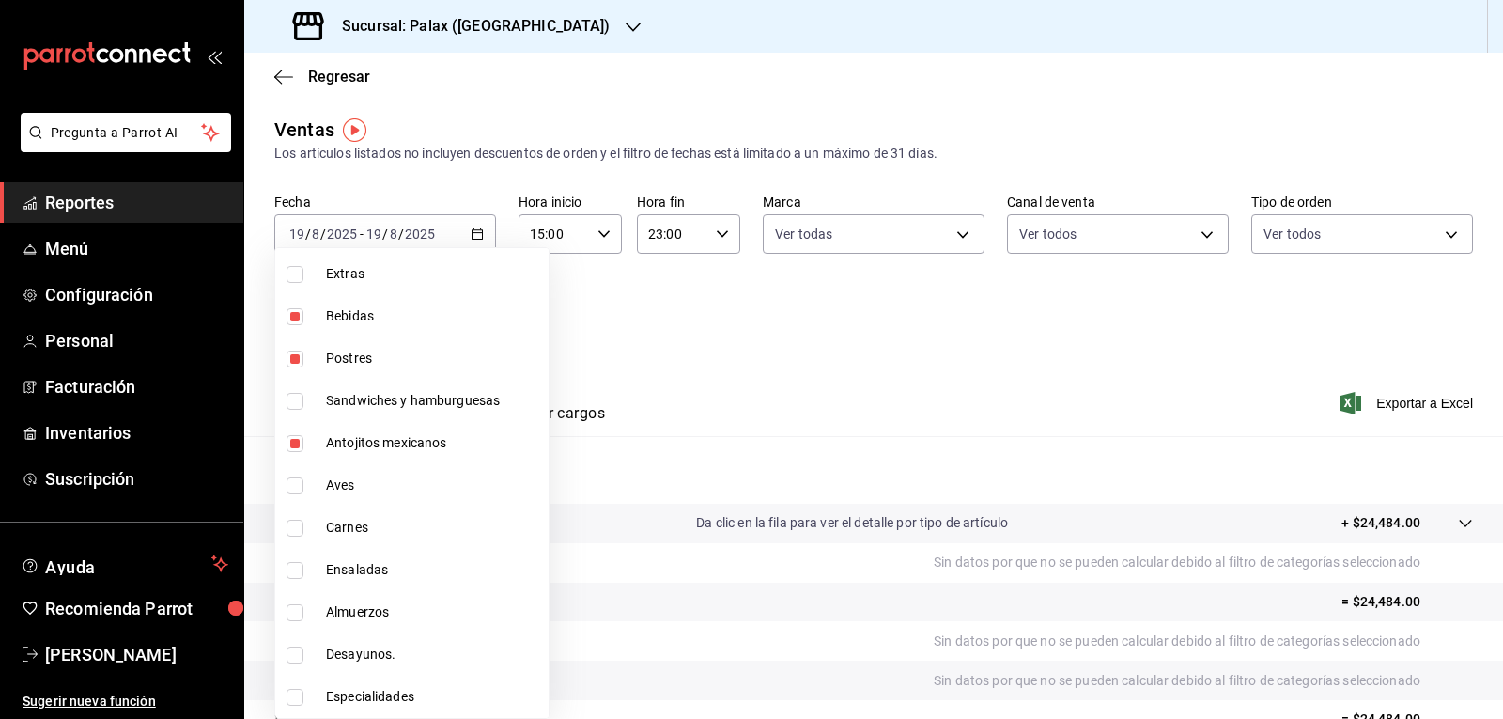
click at [588, 415] on div at bounding box center [751, 359] width 1503 height 719
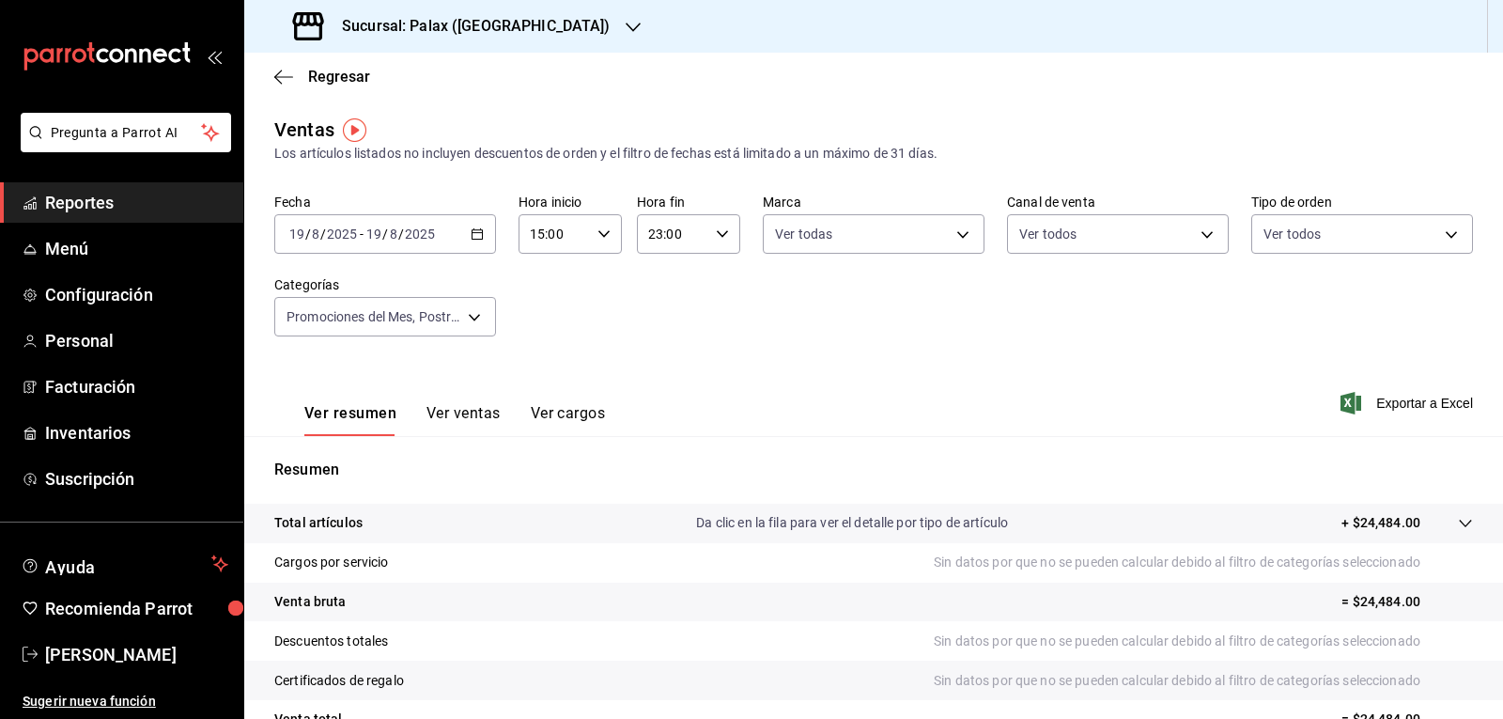
click at [464, 409] on button "Ver ventas" at bounding box center [464, 420] width 74 height 32
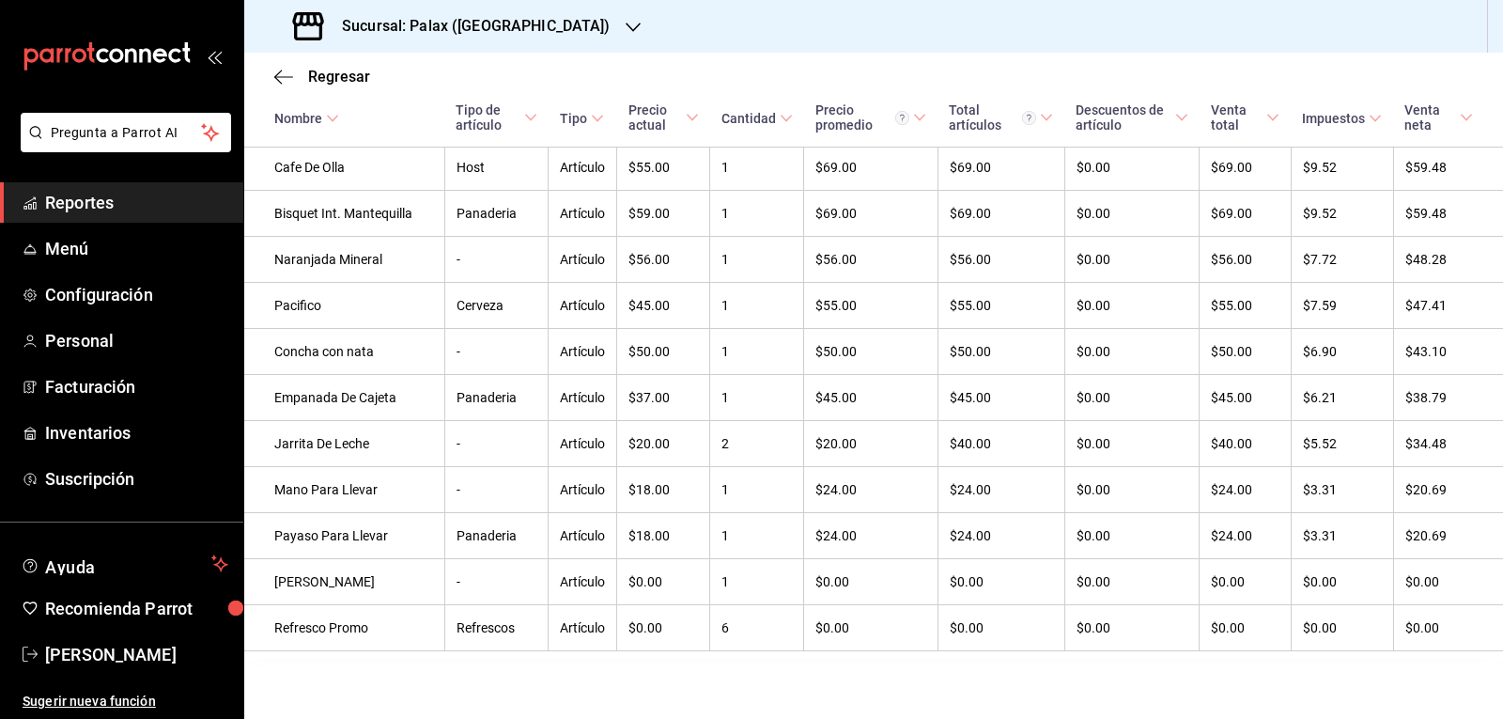
scroll to position [3346, 0]
